Goal: Information Seeking & Learning: Learn about a topic

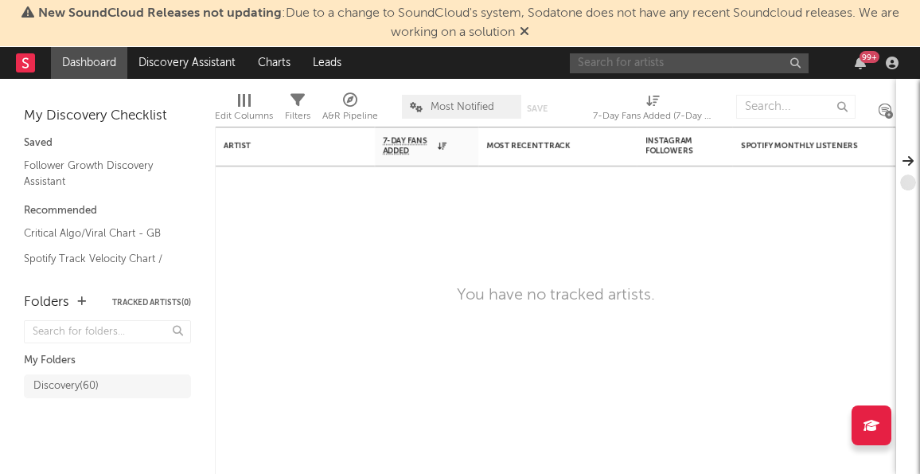
click at [738, 67] on input "text" at bounding box center [689, 63] width 239 height 20
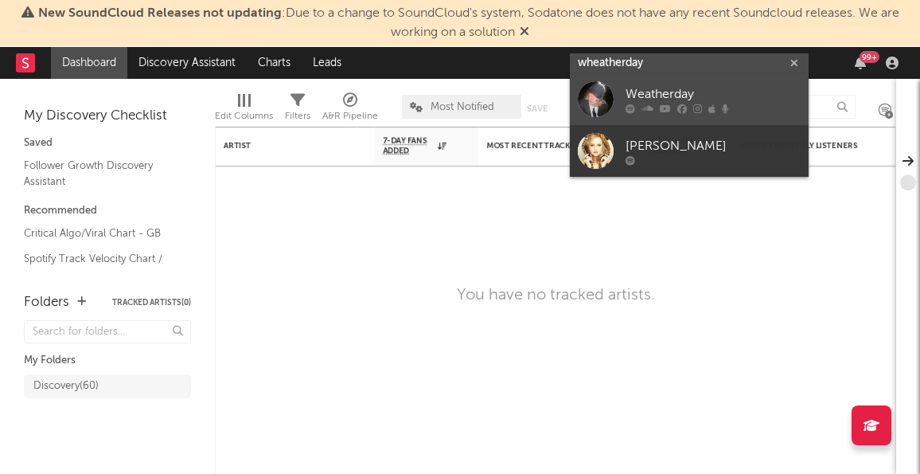
type input "wheatherday"
click at [743, 96] on div "Weatherday" at bounding box center [713, 94] width 175 height 19
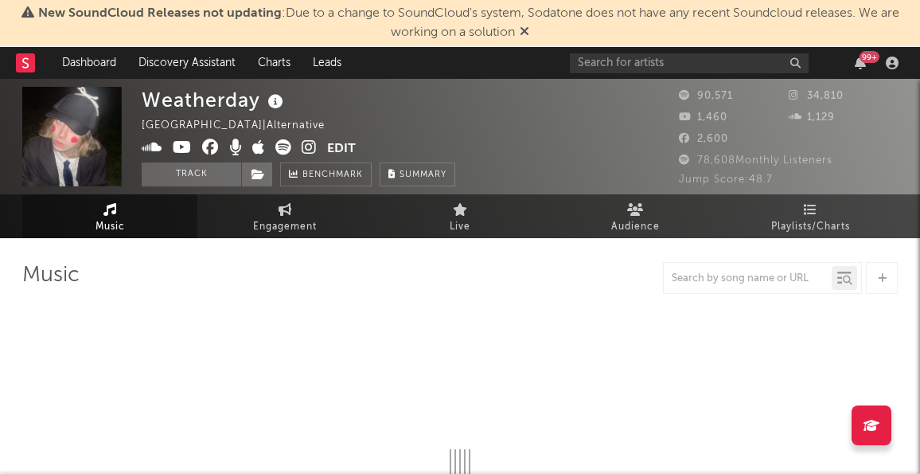
select select "6m"
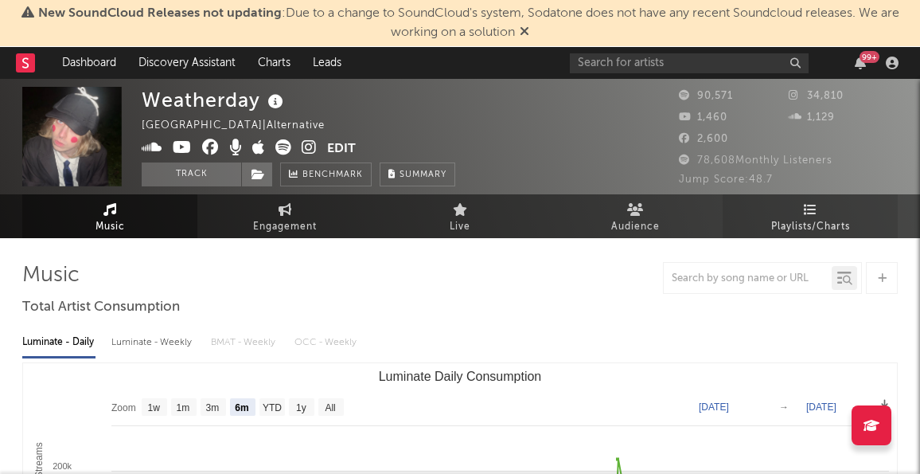
click at [762, 206] on link "Playlists/Charts" at bounding box center [810, 216] width 175 height 44
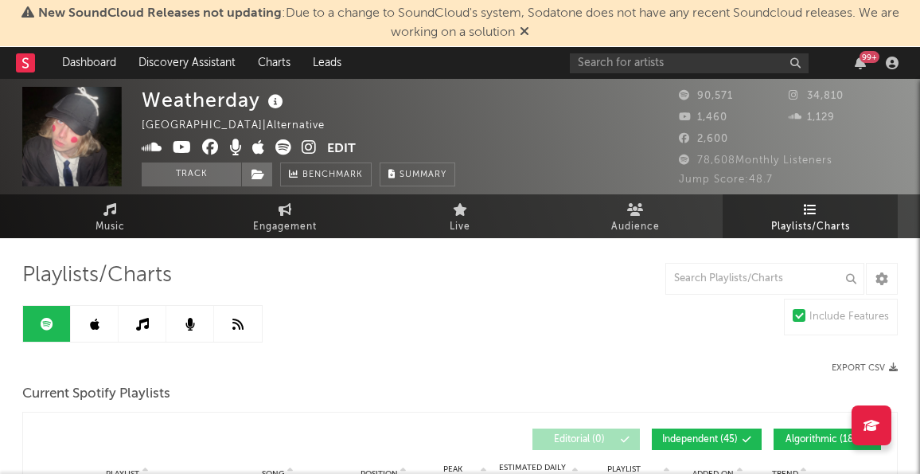
click at [435, 223] on link "Live" at bounding box center [459, 216] width 175 height 44
